Goal: Transaction & Acquisition: Purchase product/service

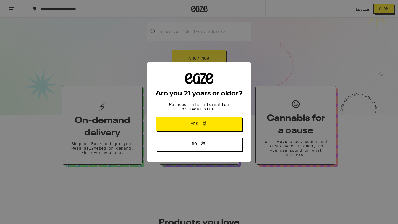
click at [174, 125] on button "Yes" at bounding box center [199, 124] width 87 height 14
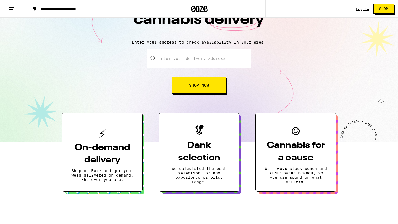
scroll to position [40, 0]
click at [189, 59] on input "Enter your delivery address" at bounding box center [199, 58] width 104 height 19
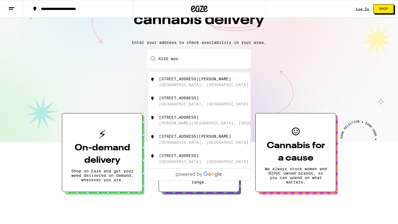
click at [190, 87] on div "[GEOGRAPHIC_DATA], [GEOGRAPHIC_DATA]" at bounding box center [204, 85] width 90 height 4
type input "[STREET_ADDRESS][PERSON_NAME]"
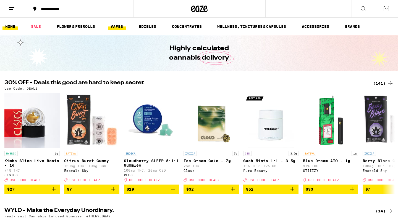
click at [122, 24] on link "VAPES" at bounding box center [117, 26] width 18 height 7
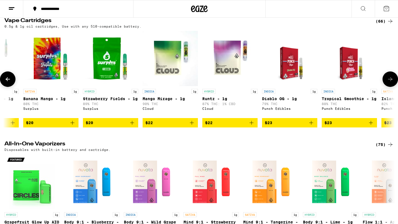
scroll to position [185, 0]
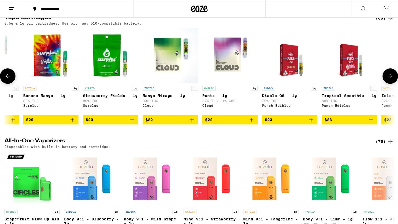
click at [229, 70] on img "Open page for Runtz - 1g from Cloud" at bounding box center [229, 55] width 55 height 55
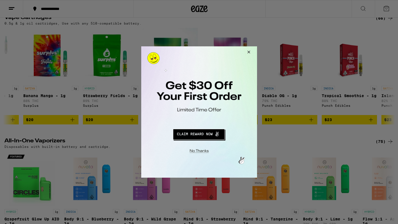
click at [247, 52] on button "Close Modal" at bounding box center [247, 52] width 15 height 13
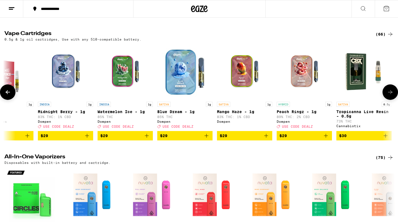
scroll to position [168, 0]
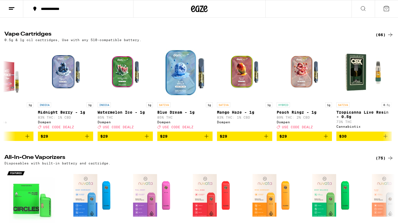
click at [365, 9] on icon at bounding box center [363, 8] width 7 height 7
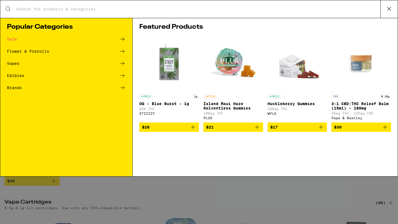
scroll to position [0, 0]
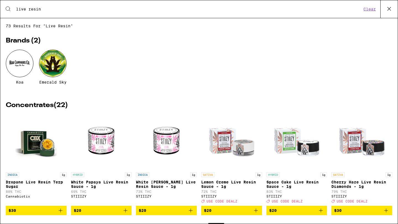
type input "live resin"
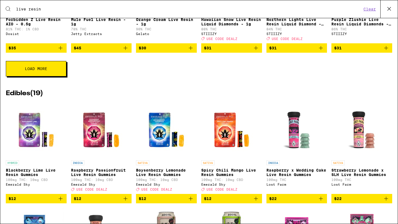
scroll to position [511, 0]
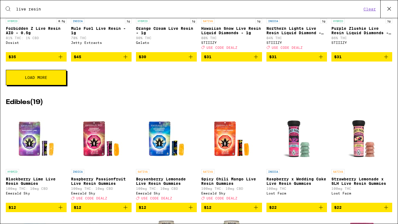
click at [54, 85] on button "Load More" at bounding box center [36, 77] width 61 height 15
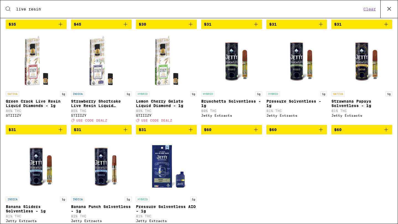
scroll to position [534, 0]
